Goal: Navigation & Orientation: Find specific page/section

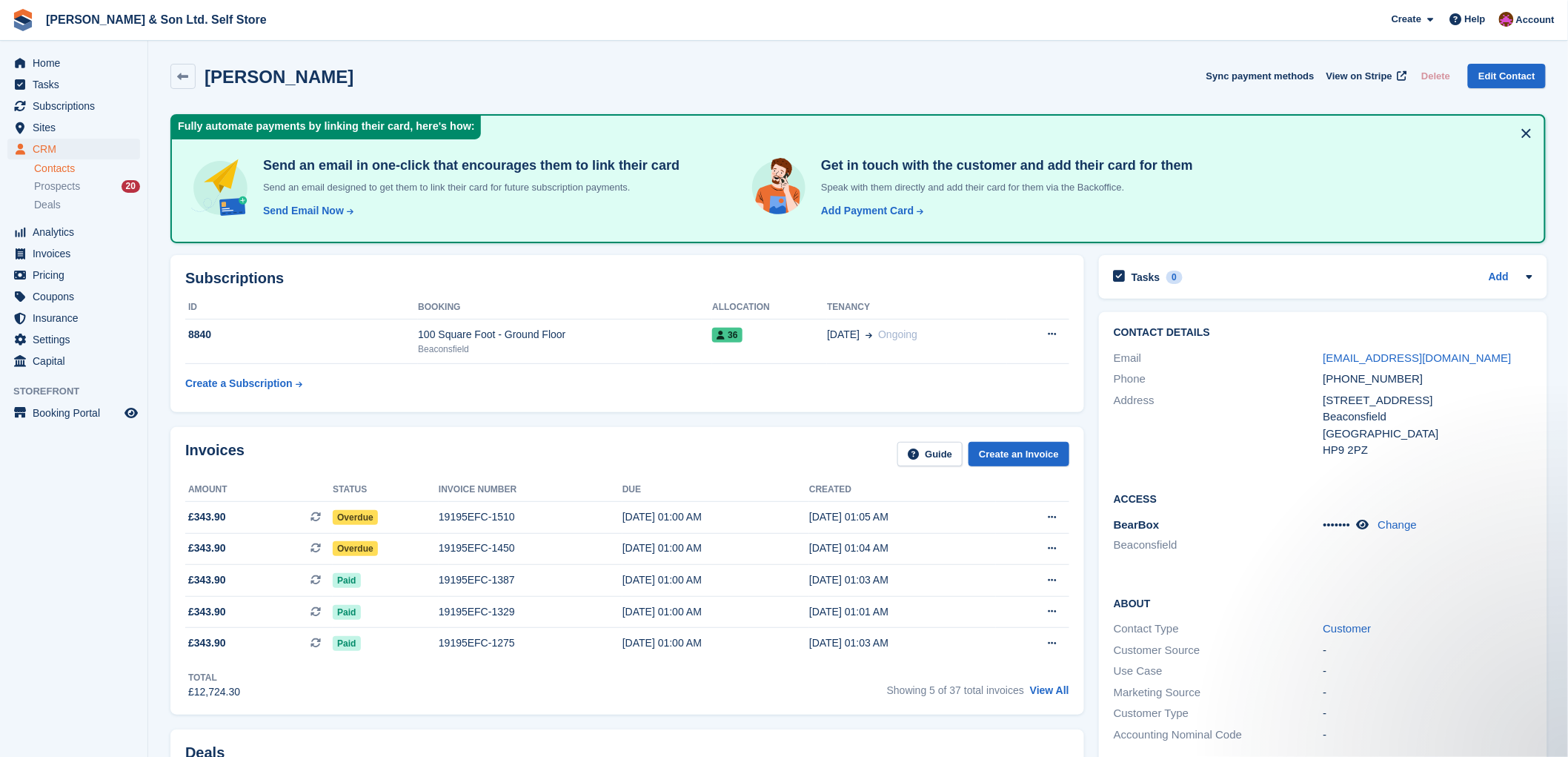
click at [92, 70] on span "Home" at bounding box center [77, 63] width 89 height 21
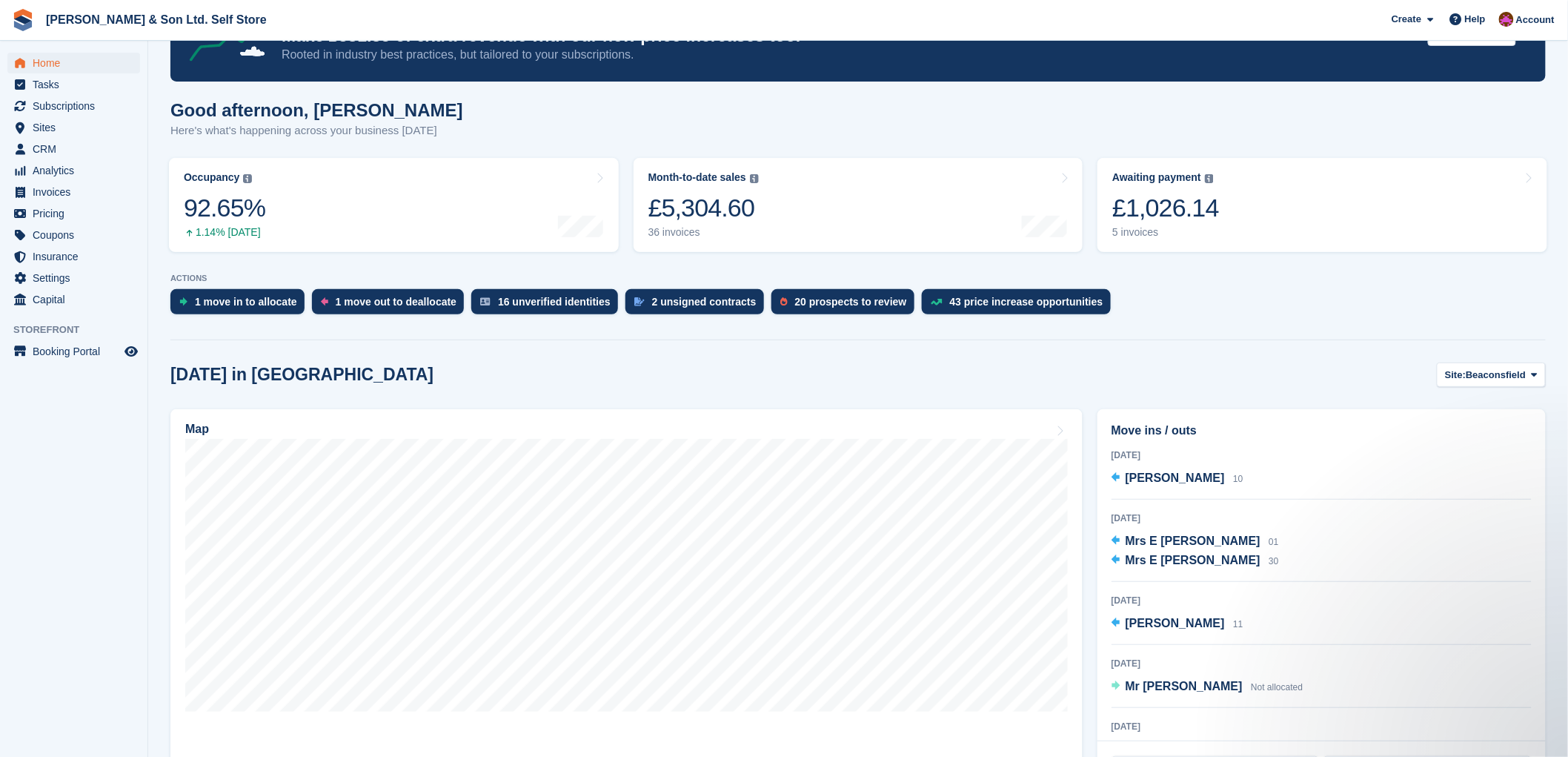
scroll to position [82, 0]
